Goal: Understand process/instructions: Learn how to perform a task or action

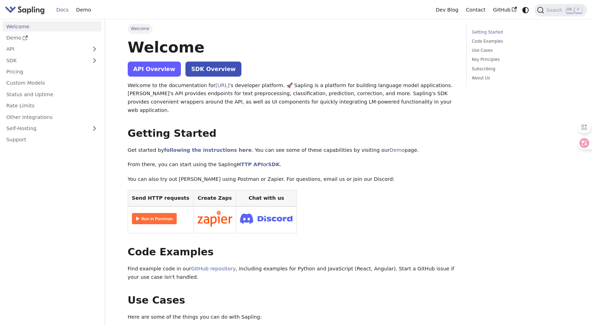
click at [163, 72] on link "API Overview" at bounding box center [154, 69] width 53 height 15
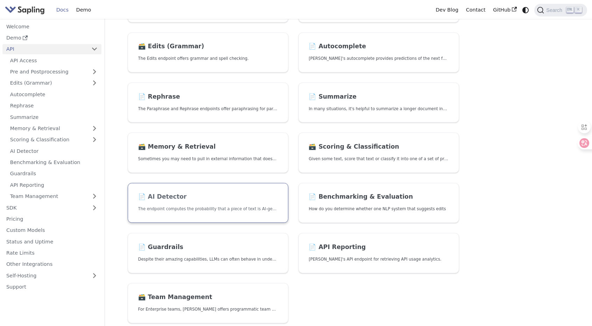
scroll to position [105, 0]
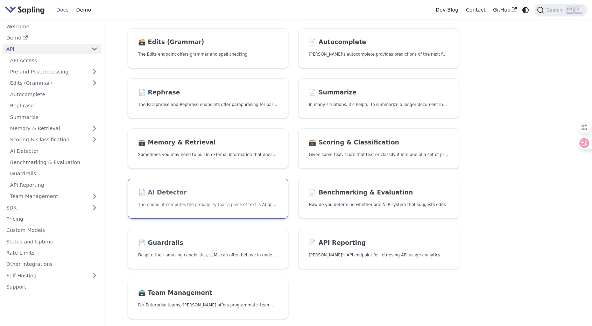
click at [184, 190] on h2 "📄️ AI Detector" at bounding box center [208, 193] width 140 height 8
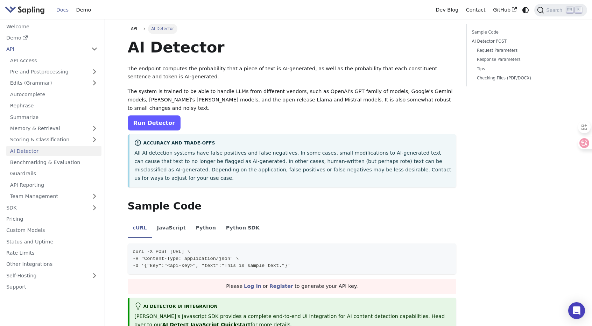
click at [166, 128] on link "Run Detector" at bounding box center [154, 122] width 53 height 15
